Goal: Task Accomplishment & Management: Complete application form

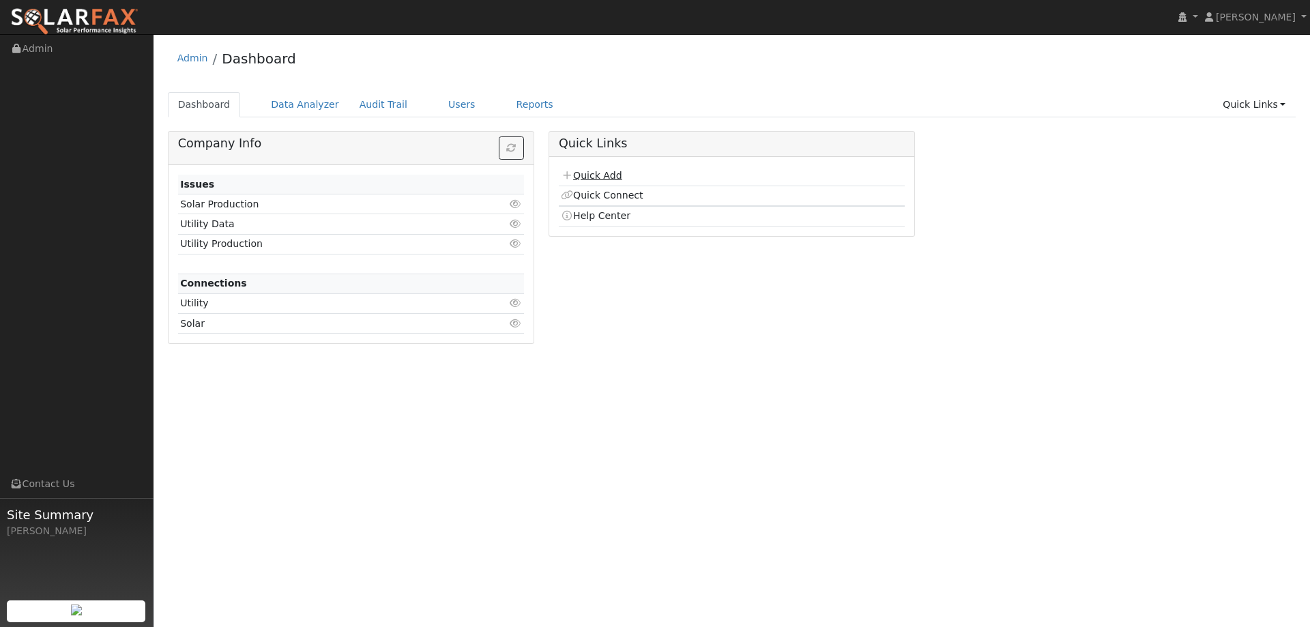
click at [585, 175] on link "Quick Add" at bounding box center [591, 175] width 61 height 11
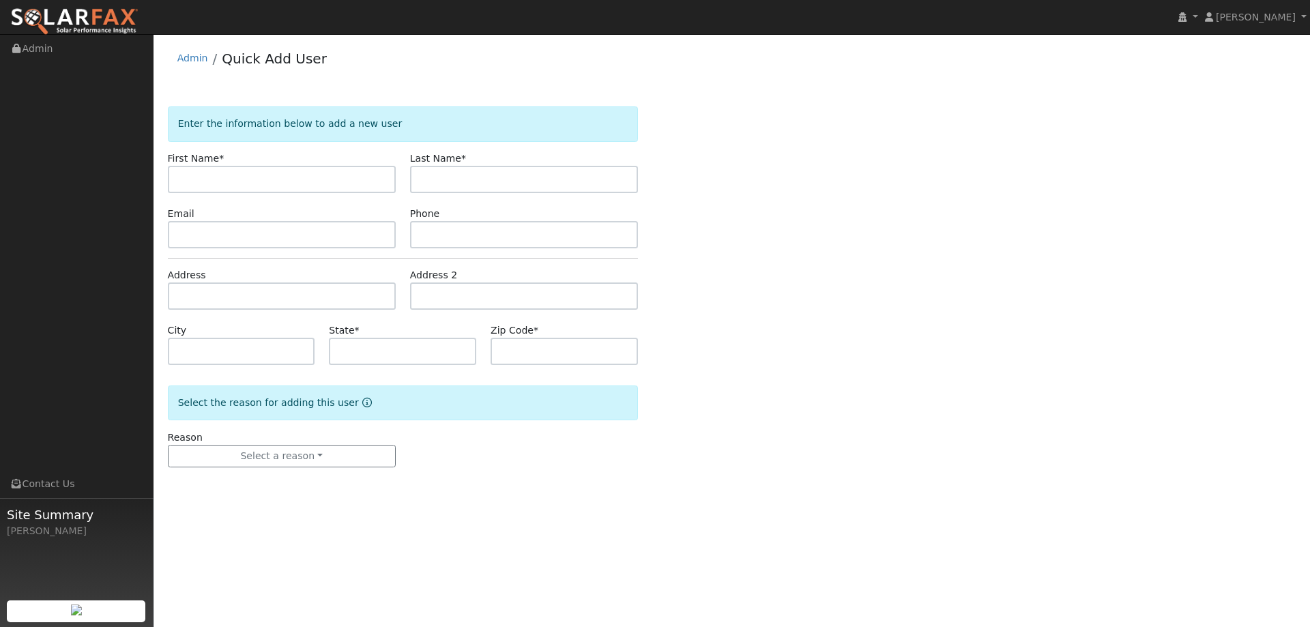
click at [295, 159] on div "First Name *" at bounding box center [281, 172] width 242 height 42
click at [296, 183] on input "text" at bounding box center [282, 179] width 228 height 27
type input "Rey"
click at [432, 175] on input "text" at bounding box center [524, 179] width 228 height 27
type input "[PERSON_NAME]"
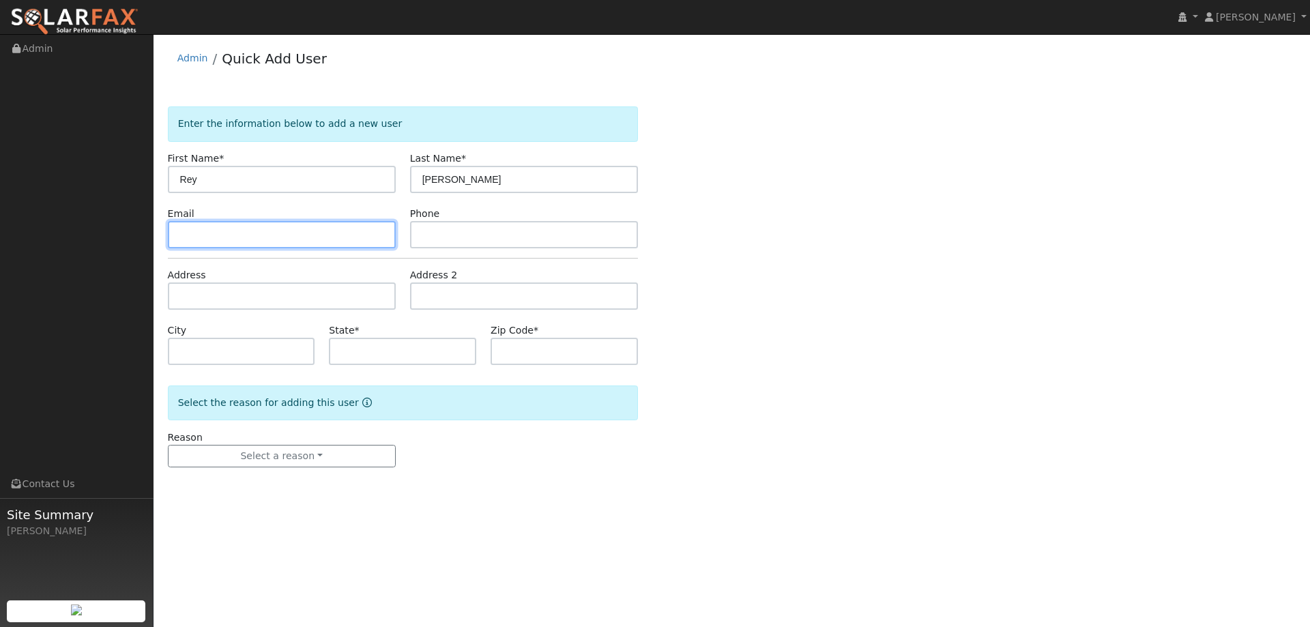
click at [370, 234] on input "text" at bounding box center [282, 234] width 228 height 27
paste input "[EMAIL_ADDRESS][DOMAIN_NAME]"
type input "[EMAIL_ADDRESS][DOMAIN_NAME]"
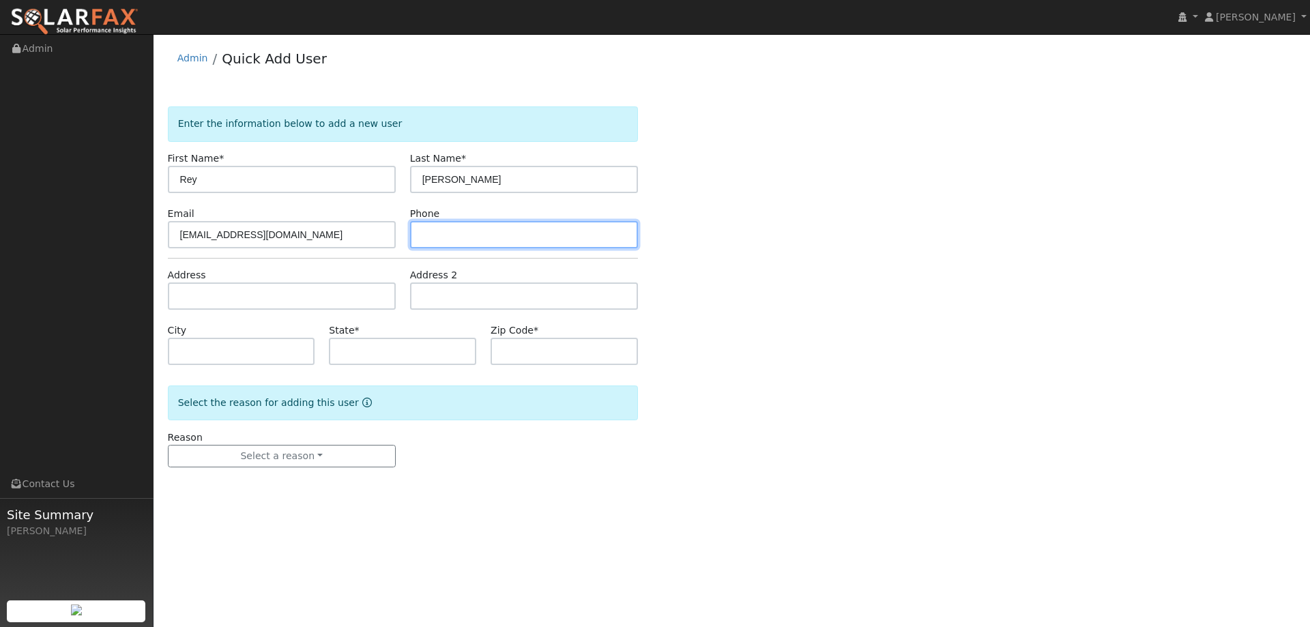
click at [439, 231] on input "text" at bounding box center [524, 234] width 228 height 27
click at [435, 233] on input "text" at bounding box center [524, 234] width 228 height 27
paste input "[PHONE_NUMBER]"
type input "[PHONE_NUMBER]"
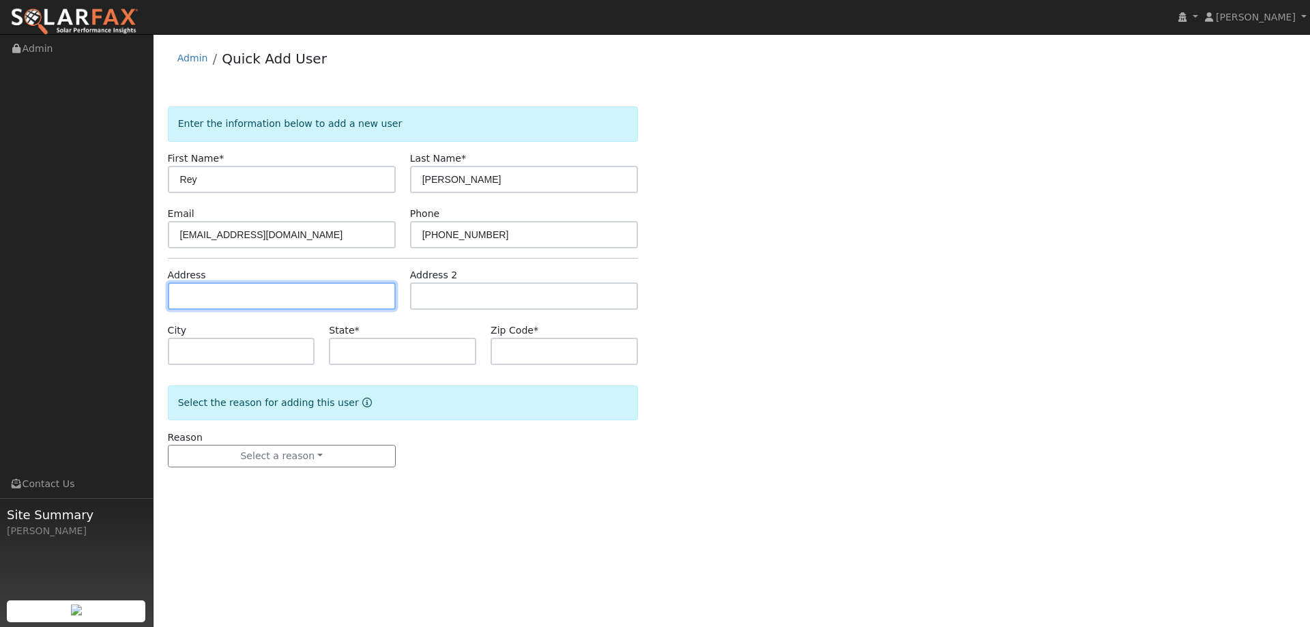
click at [314, 293] on input "text" at bounding box center [282, 295] width 228 height 27
paste input "[STREET_ADDRESS]"
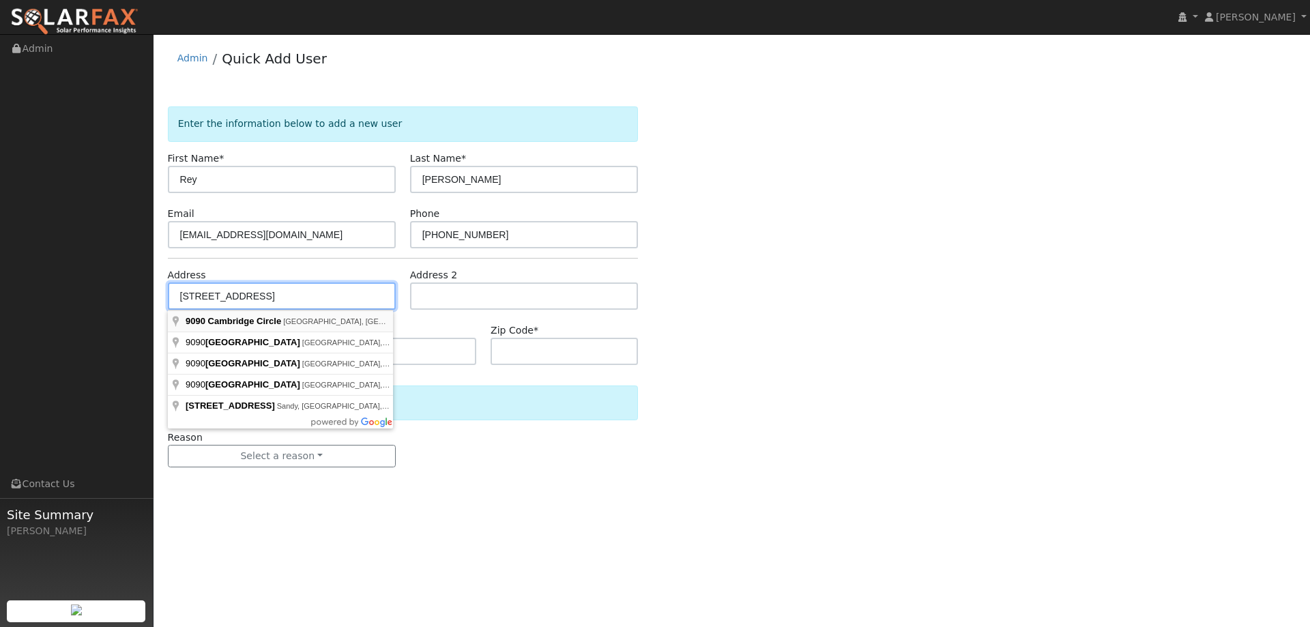
type input "[STREET_ADDRESS]"
type input "Vallejo"
type input "CA"
type input "94591"
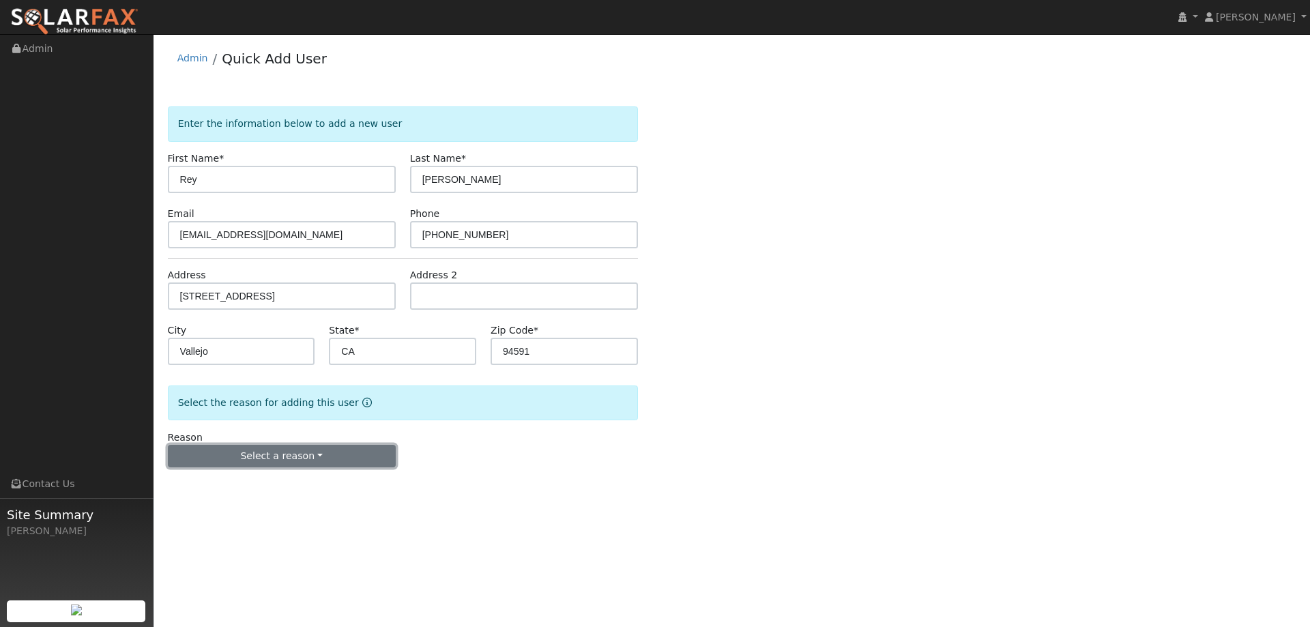
click at [233, 456] on button "Select a reason" at bounding box center [282, 456] width 228 height 23
click at [232, 485] on link "New lead" at bounding box center [244, 484] width 151 height 19
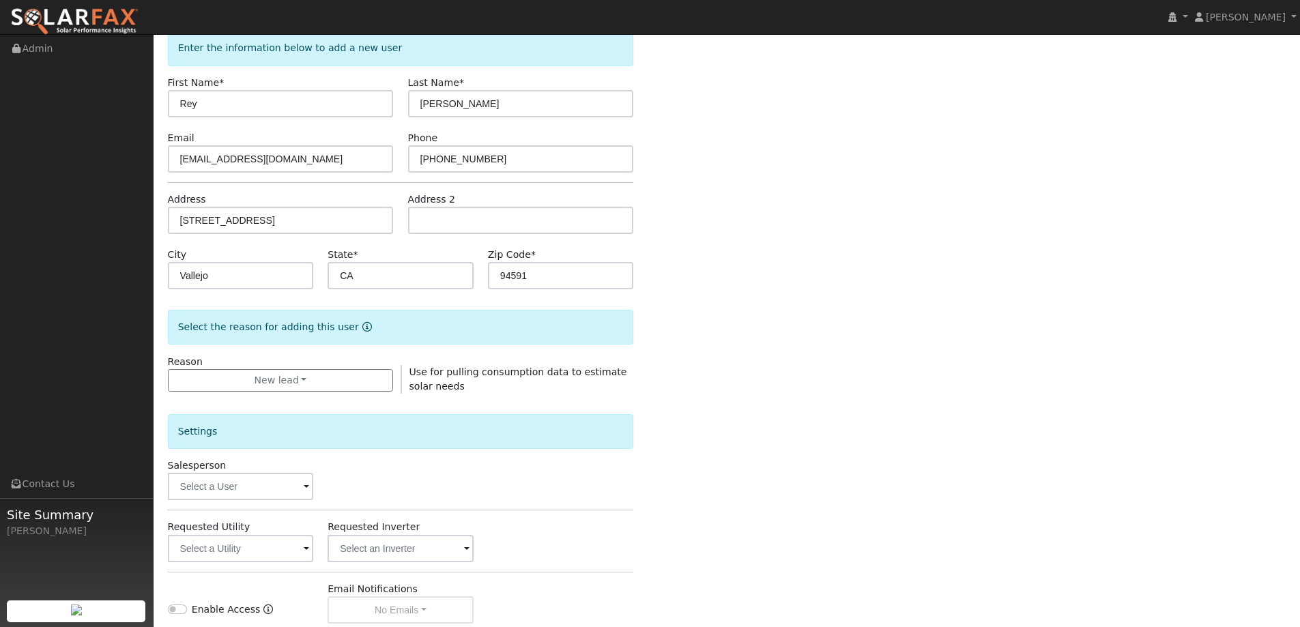
scroll to position [205, 0]
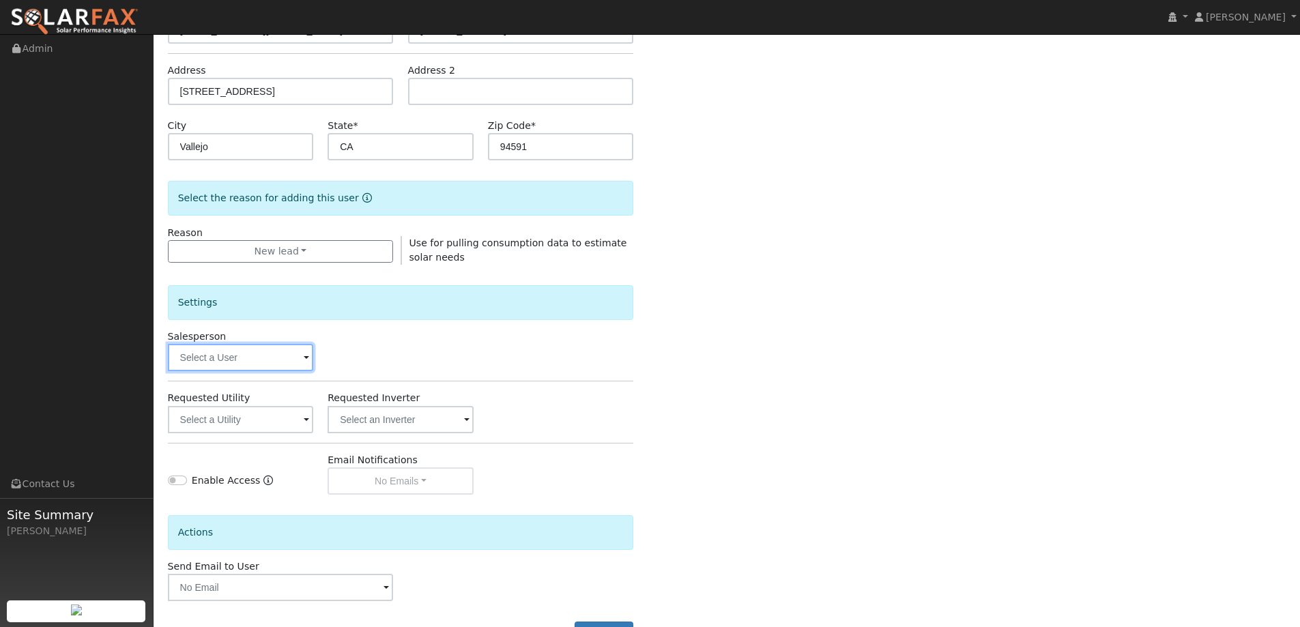
click at [250, 360] on input "text" at bounding box center [241, 357] width 146 height 27
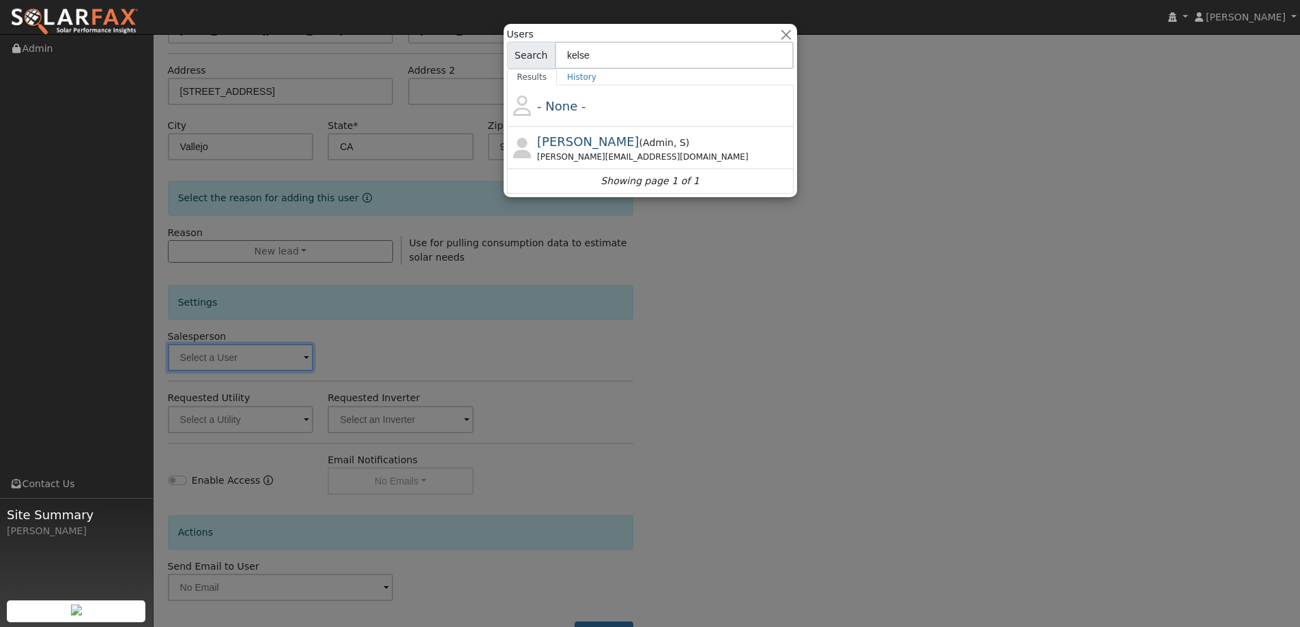
type input "kelse"
click at [580, 148] on span "Kelsey Commerford" at bounding box center [588, 141] width 102 height 14
type input "Kelsey Commerford"
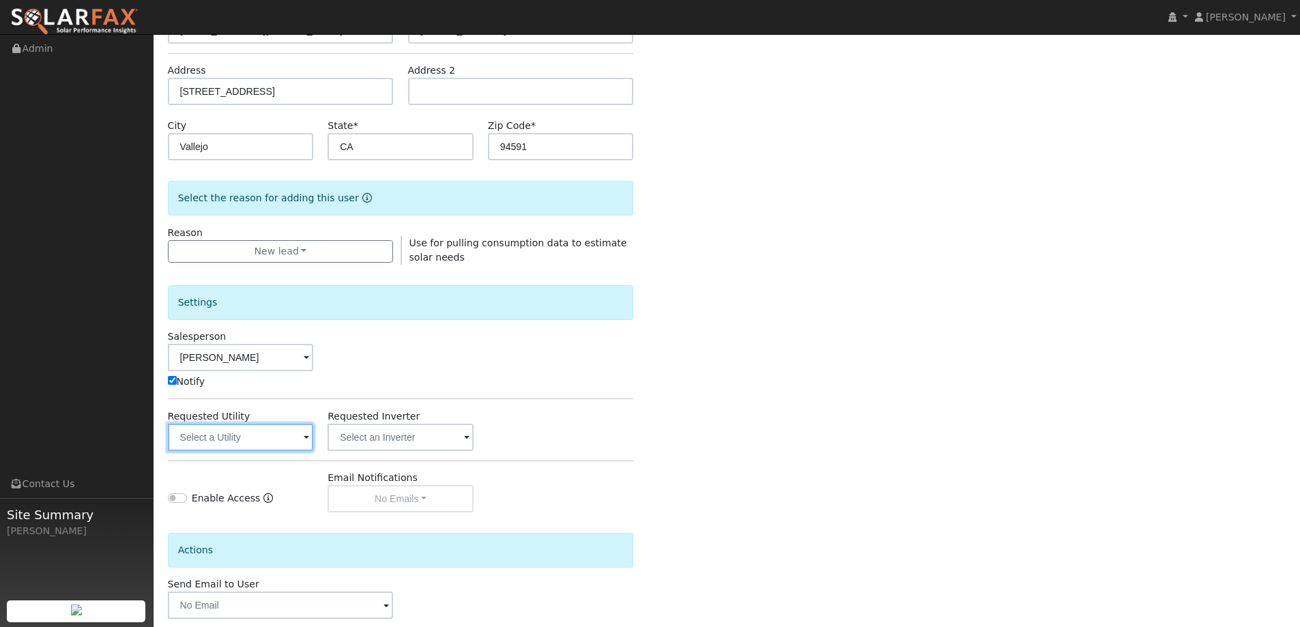
click at [180, 437] on input "text" at bounding box center [241, 437] width 146 height 27
click at [268, 439] on input "text" at bounding box center [241, 437] width 146 height 27
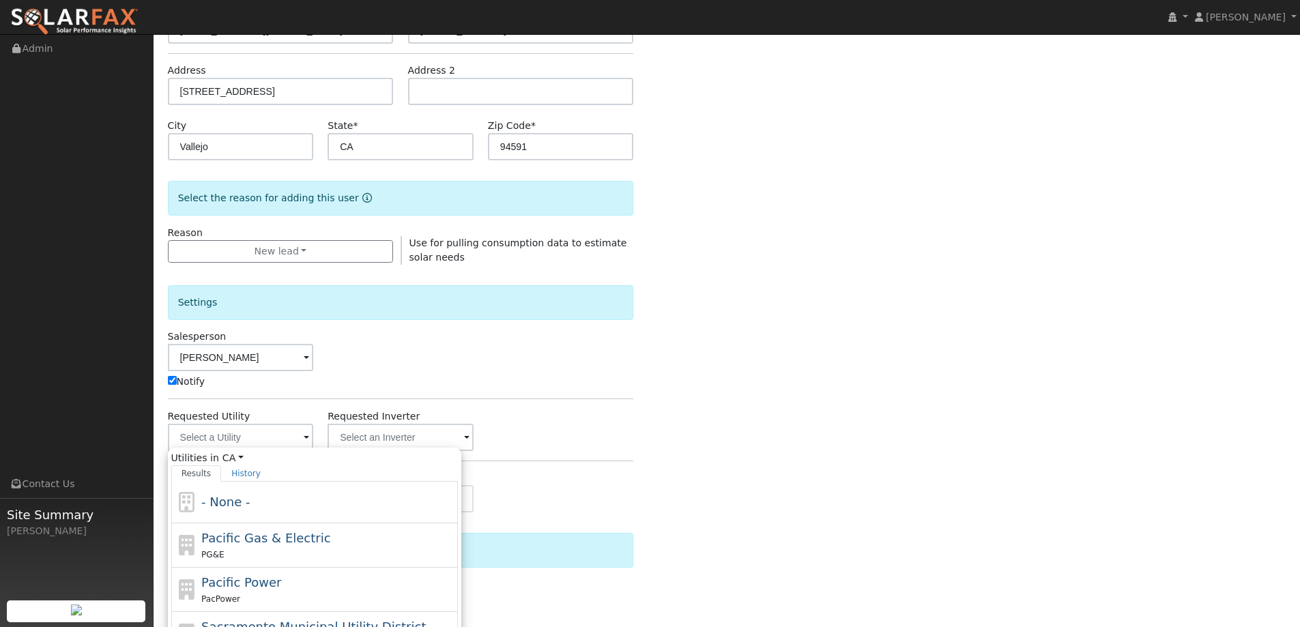
click at [249, 539] on span "Pacific Gas & Electric" at bounding box center [265, 538] width 129 height 14
type input "Pacific Gas & Electric"
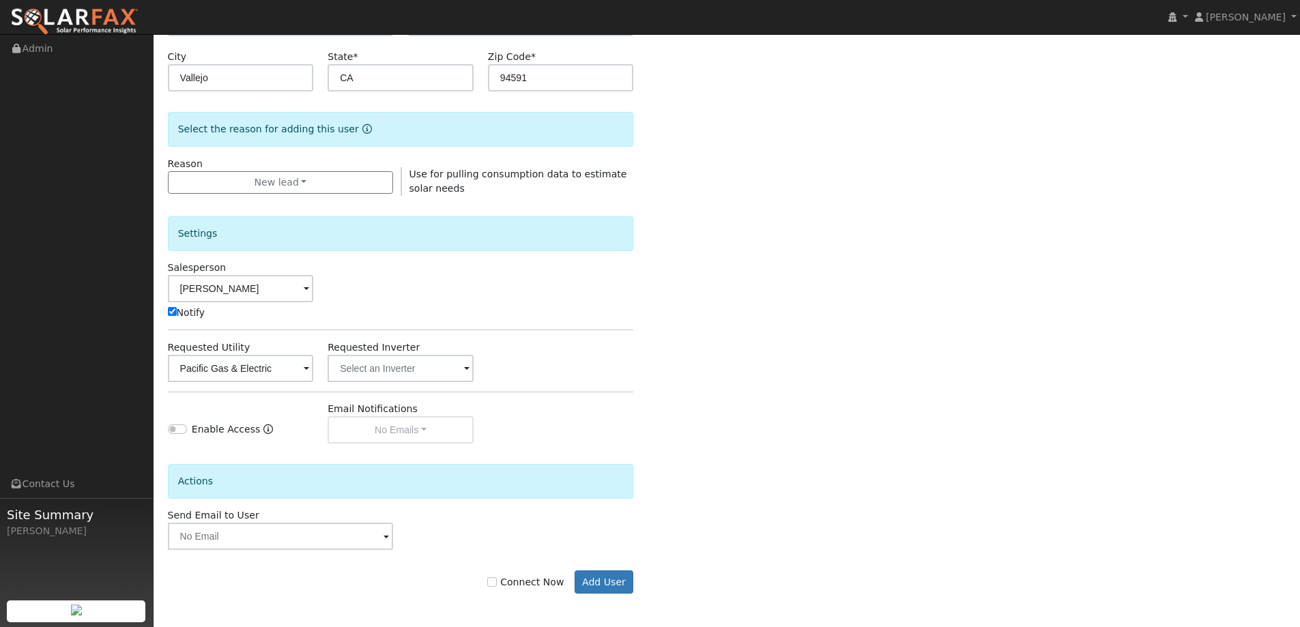
scroll to position [274, 0]
click at [531, 581] on label "Connect Now" at bounding box center [525, 581] width 76 height 14
click at [497, 581] on input "Connect Now" at bounding box center [492, 582] width 10 height 10
checkbox input "true"
click at [613, 577] on button "Add User" at bounding box center [603, 581] width 59 height 23
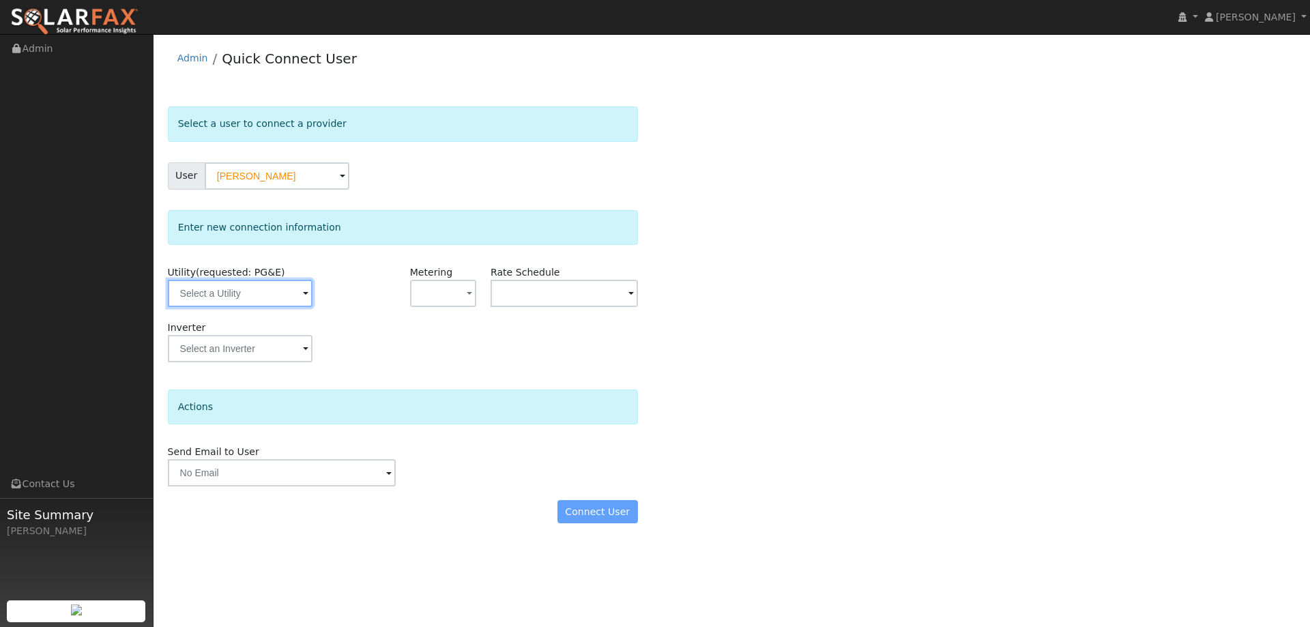
click at [283, 302] on input "text" at bounding box center [240, 293] width 145 height 27
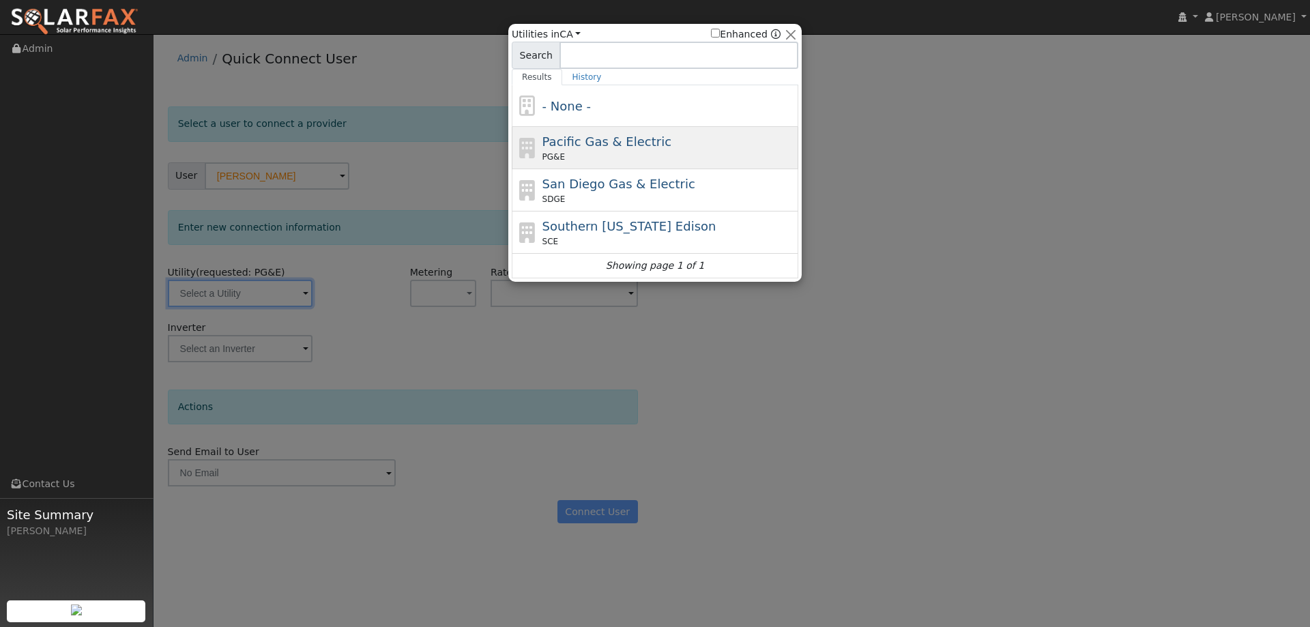
click at [610, 149] on span "Pacific Gas & Electric" at bounding box center [606, 141] width 129 height 14
type input "PG&E"
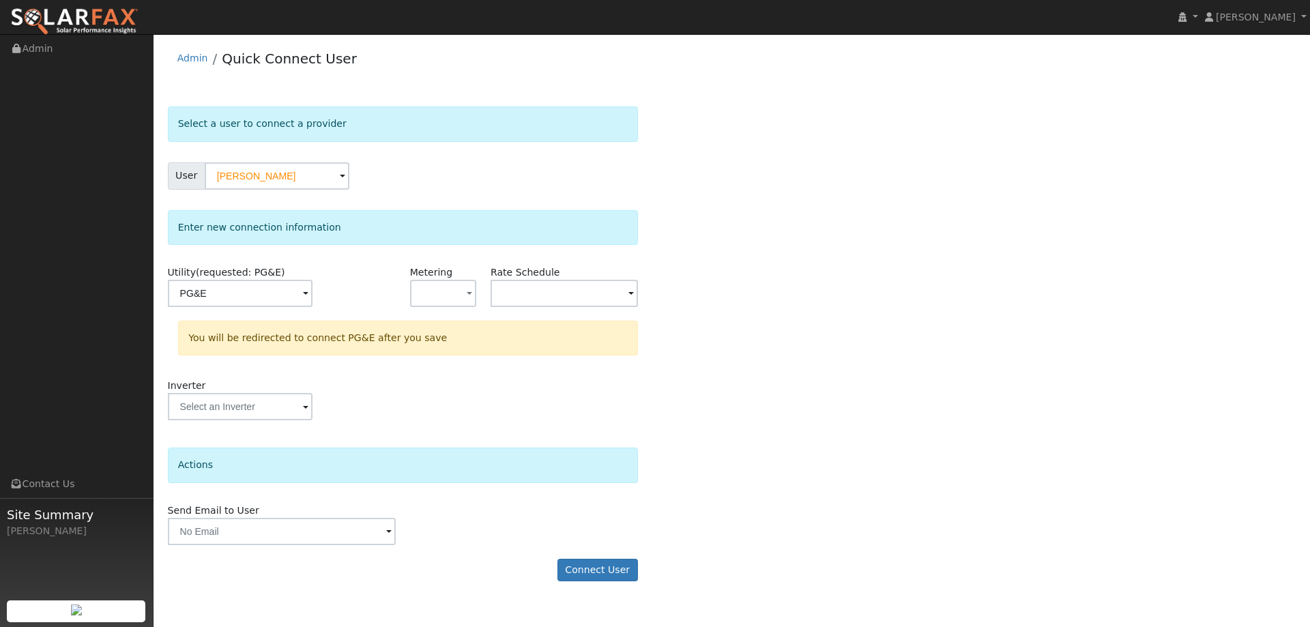
click at [615, 555] on form "Select a user to connect a provider User [PERSON_NAME] Account Default Account …" at bounding box center [403, 350] width 470 height 489
click at [617, 567] on button "Connect User" at bounding box center [597, 570] width 81 height 23
